Goal: Check status

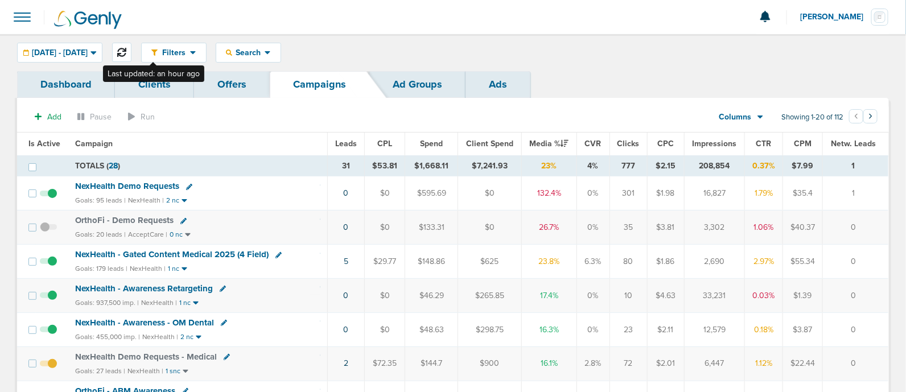
click at [126, 50] on icon at bounding box center [121, 52] width 9 height 9
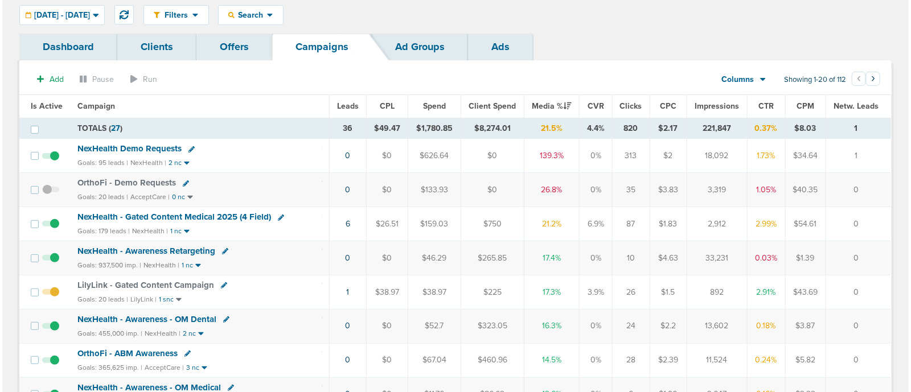
scroll to position [40, 0]
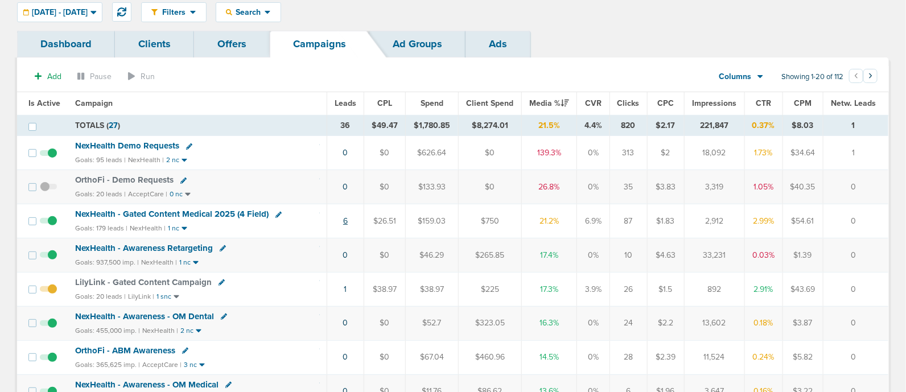
click at [345, 219] on link "6" at bounding box center [345, 221] width 5 height 10
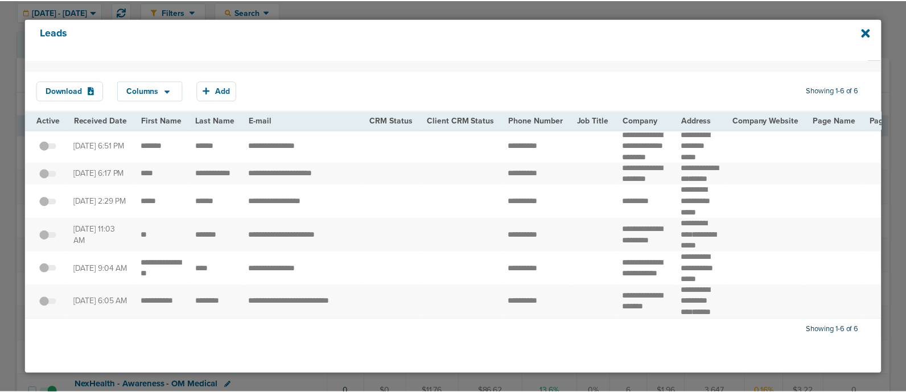
scroll to position [0, 0]
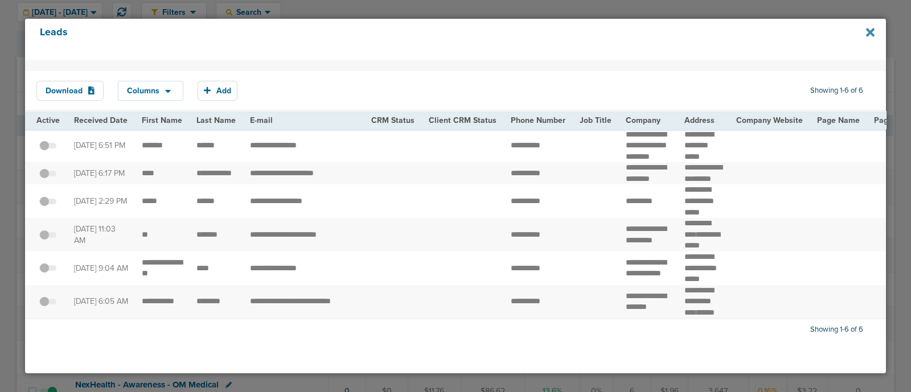
click at [868, 31] on icon at bounding box center [870, 32] width 9 height 9
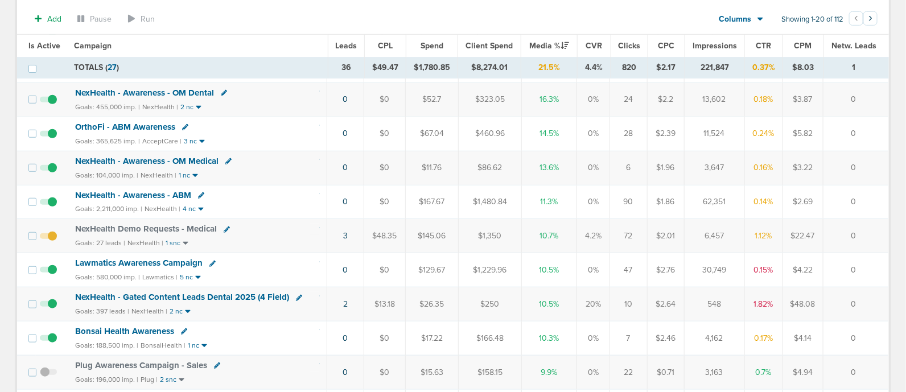
scroll to position [267, 0]
click at [249, 292] on span "NexHealth - Gated Content Leads Dental 2025 (4 Field)" at bounding box center [182, 297] width 214 height 10
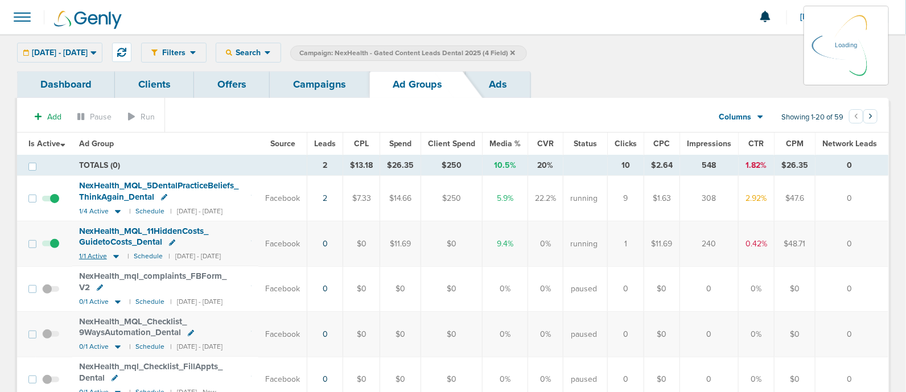
click at [109, 257] on small "1/1 Active" at bounding box center [100, 257] width 43 height 10
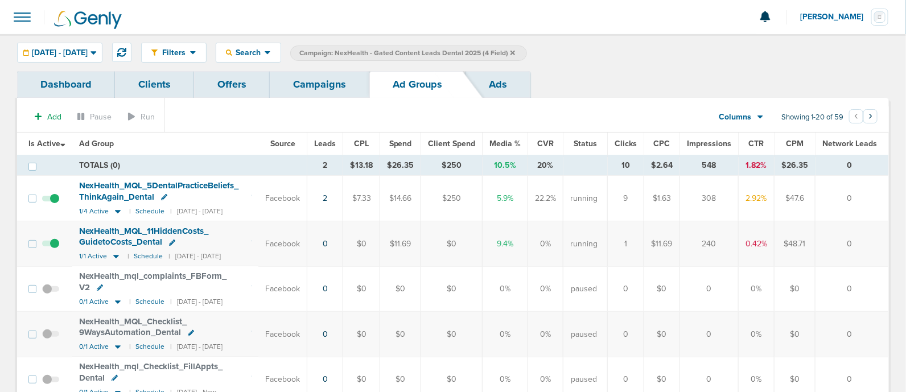
click at [55, 249] on span at bounding box center [50, 249] width 17 height 0
click at [51, 247] on input "checkbox" at bounding box center [51, 247] width 0 height 0
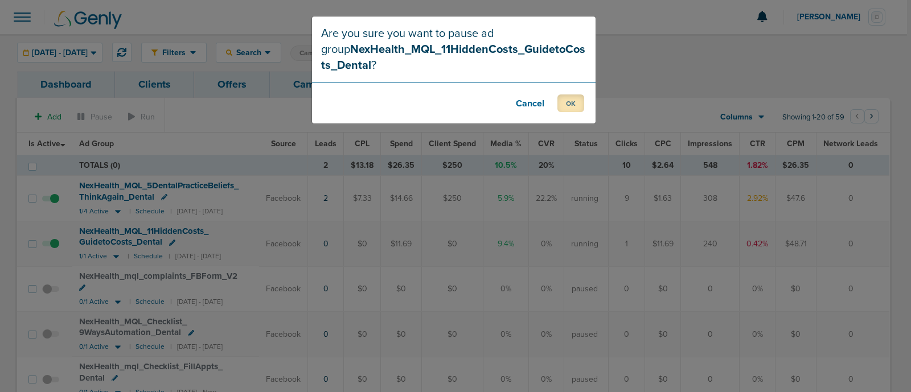
click at [562, 97] on button "OK" at bounding box center [570, 104] width 27 height 18
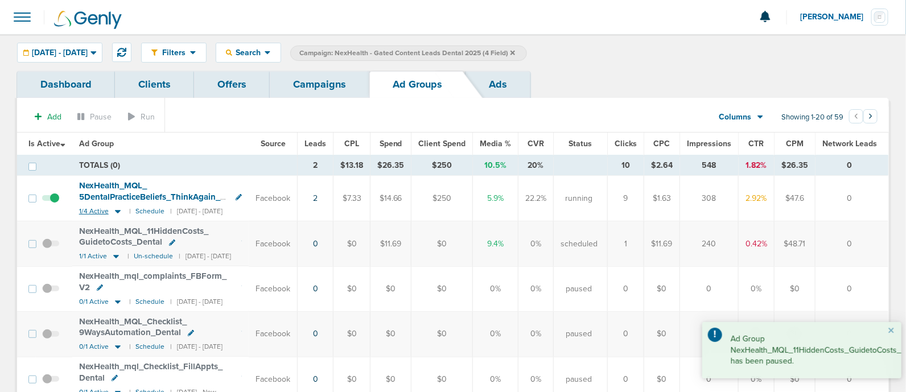
click at [118, 211] on icon at bounding box center [118, 211] width 6 height 3
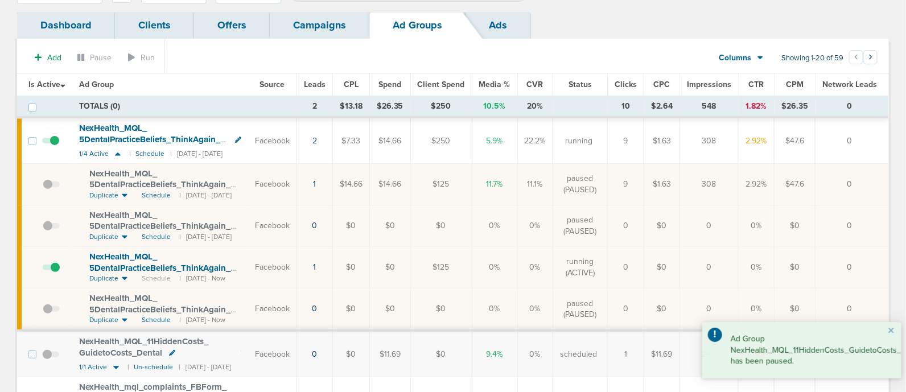
scroll to position [60, 0]
drag, startPoint x: 714, startPoint y: 226, endPoint x: 521, endPoint y: 128, distance: 216.7
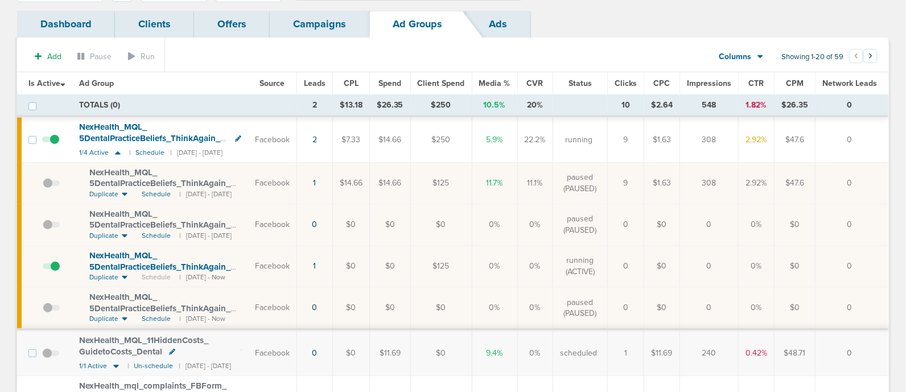
click at [712, 217] on td "0" at bounding box center [709, 225] width 59 height 42
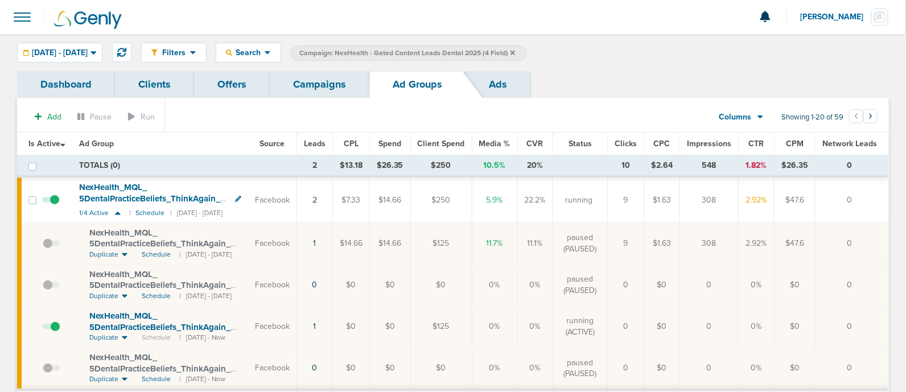
click at [307, 80] on link "Campaigns" at bounding box center [320, 84] width 100 height 27
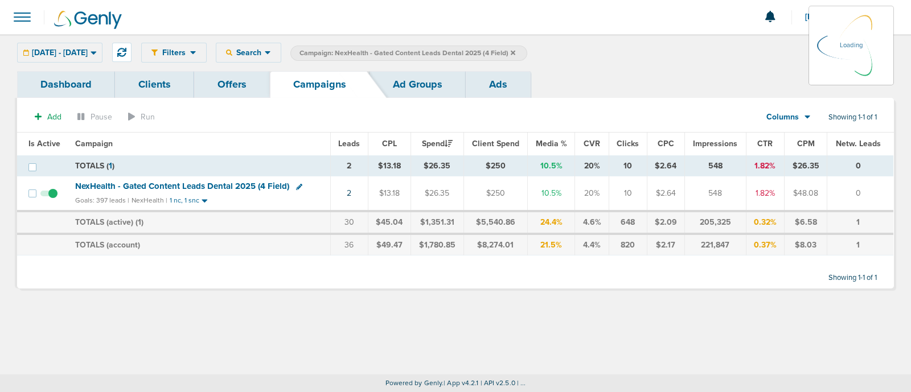
click at [515, 51] on icon at bounding box center [513, 52] width 5 height 5
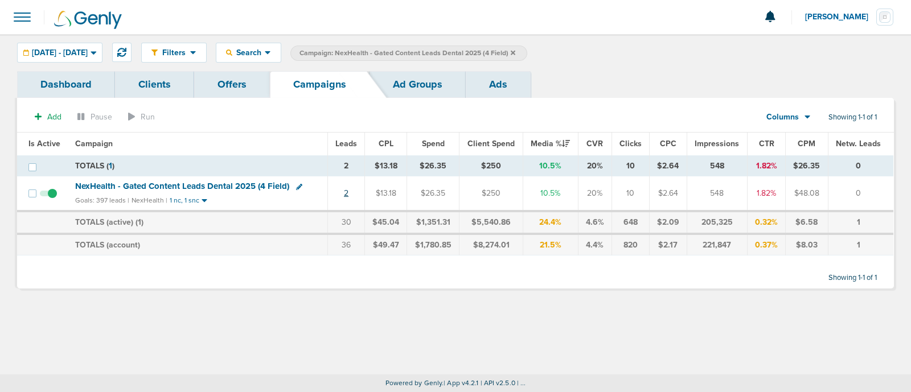
click at [348, 191] on link "2" at bounding box center [346, 193] width 5 height 10
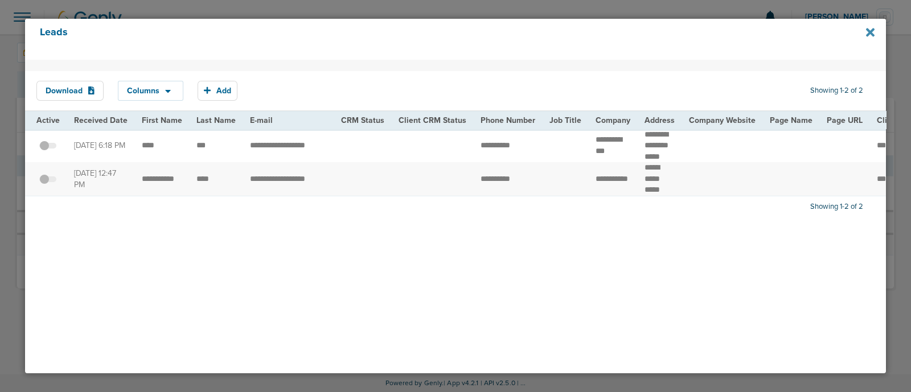
click at [868, 27] on icon at bounding box center [870, 32] width 9 height 13
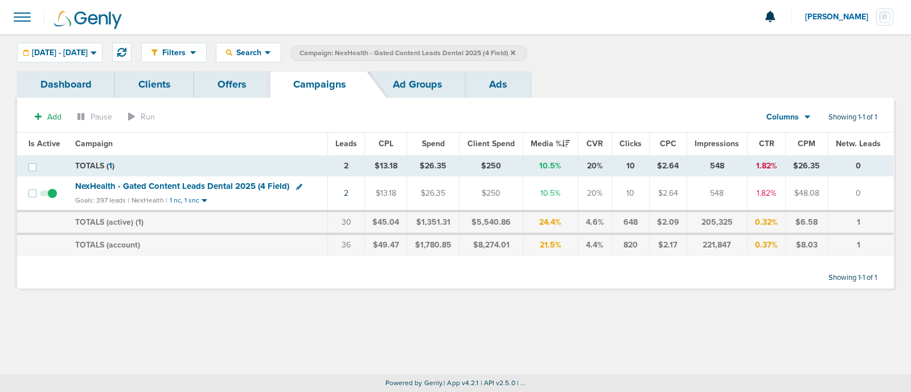
click at [515, 50] on icon at bounding box center [513, 53] width 5 height 7
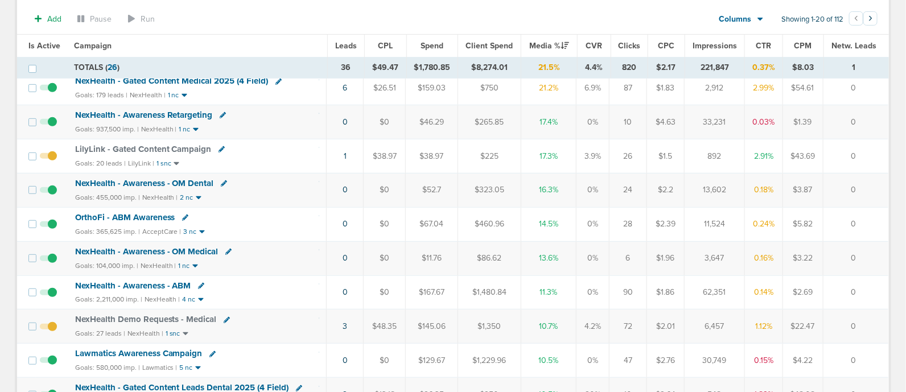
scroll to position [177, 0]
